Goal: Transaction & Acquisition: Obtain resource

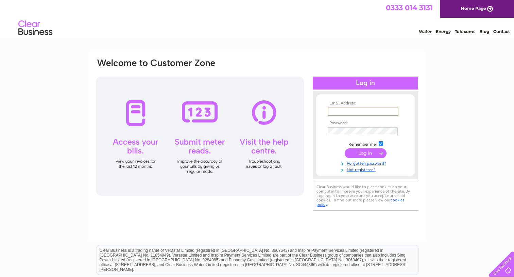
type input "Jadenwalker7@gmail.com"
click at [365, 152] on input "submit" at bounding box center [366, 153] width 42 height 10
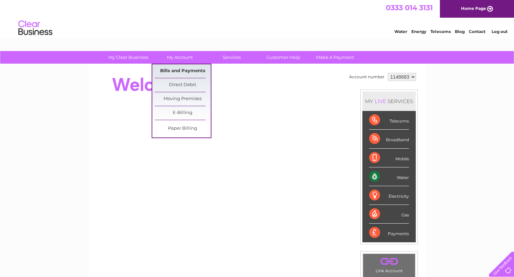
click at [175, 70] on link "Bills and Payments" at bounding box center [183, 71] width 56 height 14
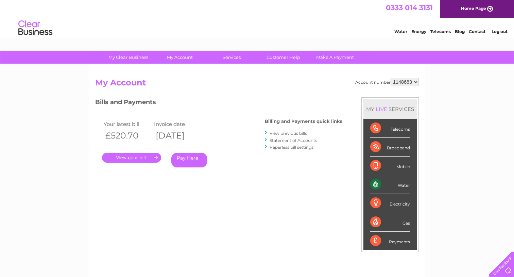
click at [128, 157] on link "." at bounding box center [131, 158] width 59 height 10
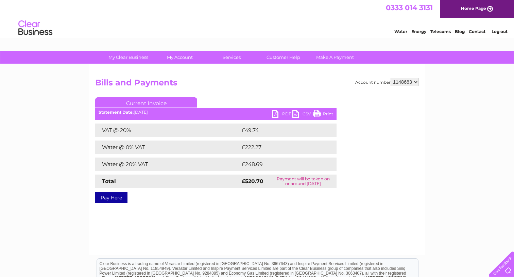
click at [246, 148] on td "£222.27" at bounding box center [282, 147] width 84 height 14
click at [247, 161] on td "£248.69" at bounding box center [282, 164] width 85 height 14
click at [249, 150] on td "£222.27" at bounding box center [282, 147] width 84 height 14
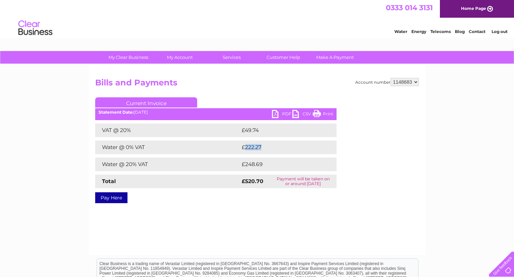
click at [249, 150] on td "£222.27" at bounding box center [282, 147] width 84 height 14
click at [282, 116] on link "PDF" at bounding box center [282, 115] width 20 height 10
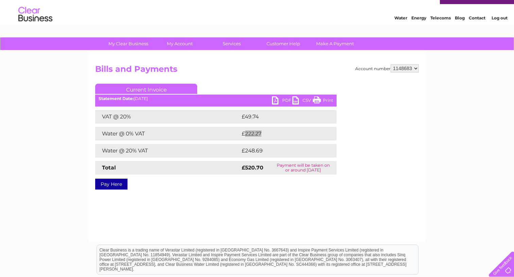
scroll to position [8, 0]
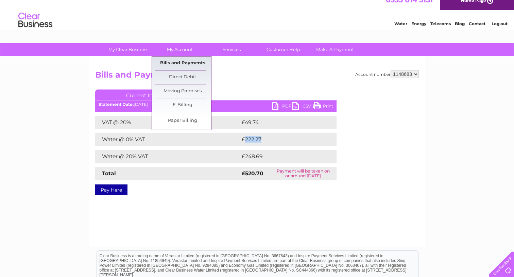
click at [177, 62] on link "Bills and Payments" at bounding box center [183, 63] width 56 height 14
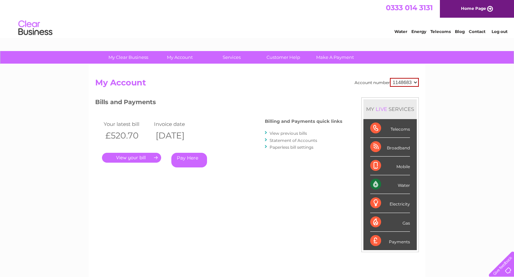
click at [277, 133] on link "View previous bills" at bounding box center [288, 133] width 37 height 5
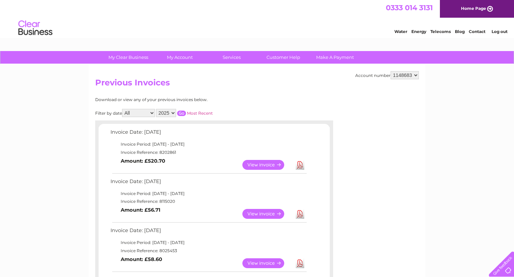
click at [300, 209] on link "Download" at bounding box center [300, 214] width 8 height 10
click at [302, 165] on link "Download" at bounding box center [300, 165] width 8 height 10
click at [300, 163] on link "Download" at bounding box center [300, 165] width 8 height 10
click at [480, 32] on link "Contact" at bounding box center [477, 31] width 17 height 5
select select "2025"
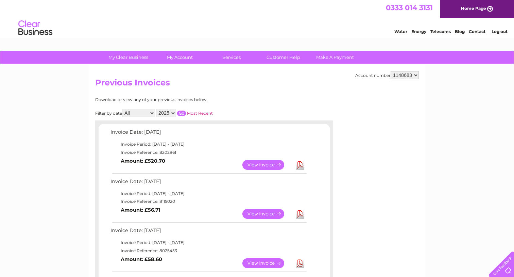
click at [298, 163] on link "Download" at bounding box center [300, 165] width 8 height 10
click at [403, 0] on div "0333 014 3131 Home Page" at bounding box center [257, 9] width 514 height 18
click at [461, 13] on link "Home Page" at bounding box center [477, 9] width 74 height 18
click at [142, 58] on link "My Clear Business" at bounding box center [128, 57] width 56 height 13
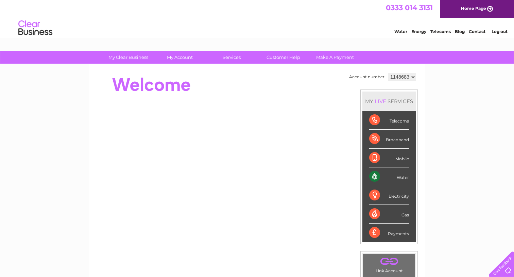
click at [282, 57] on link "Customer Help" at bounding box center [283, 57] width 56 height 13
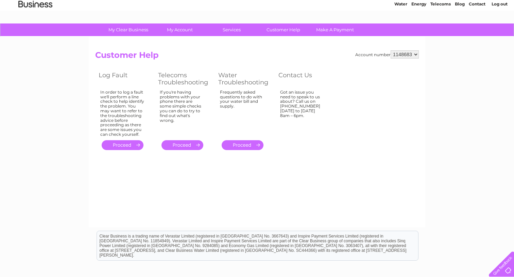
scroll to position [28, 0]
drag, startPoint x: 167, startPoint y: 237, endPoint x: 178, endPoint y: 237, distance: 11.9
click at [178, 237] on div "Clear Business is a trading name of Verastar Limited (registered in [GEOGRAPHIC…" at bounding box center [257, 245] width 321 height 29
drag, startPoint x: 166, startPoint y: 235, endPoint x: 194, endPoint y: 234, distance: 28.2
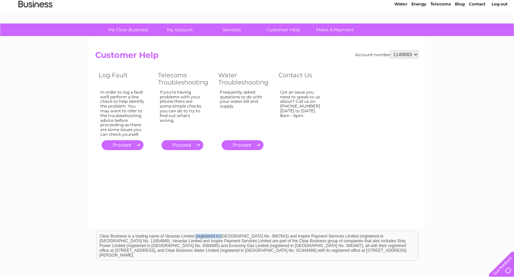
click at [194, 234] on div "Clear Business is a trading name of Verastar Limited (registered in [GEOGRAPHIC…" at bounding box center [257, 245] width 321 height 29
copy div "Verastar Limited"
click at [508, 265] on div at bounding box center [500, 262] width 28 height 28
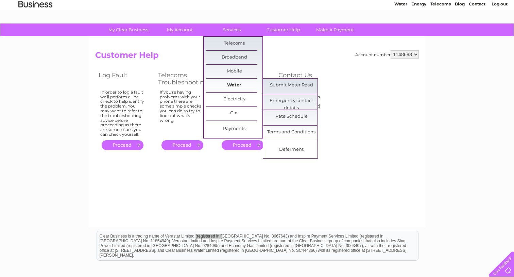
click at [233, 88] on link "Water" at bounding box center [234, 86] width 56 height 14
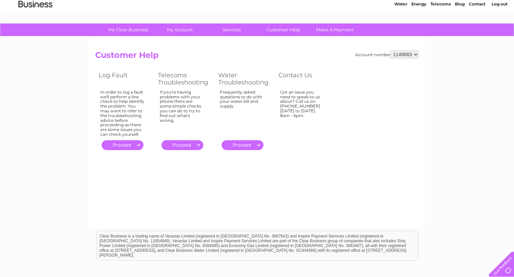
click at [475, 4] on link "Contact" at bounding box center [477, 3] width 17 height 5
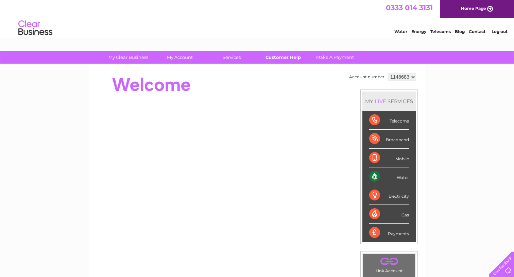
click at [269, 56] on link "Customer Help" at bounding box center [283, 57] width 56 height 13
